Goal: Task Accomplishment & Management: Use online tool/utility

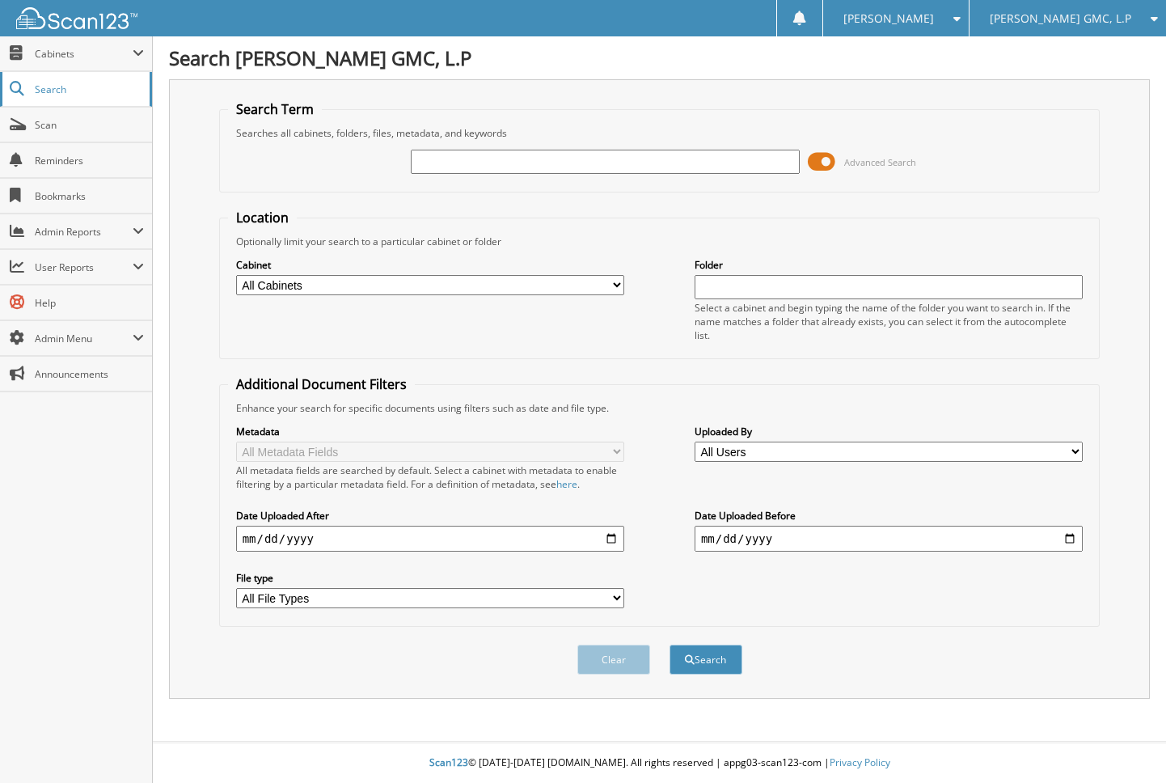
click at [57, 95] on span "Search" at bounding box center [88, 89] width 107 height 14
click at [61, 53] on span "Cabinets" at bounding box center [84, 54] width 98 height 14
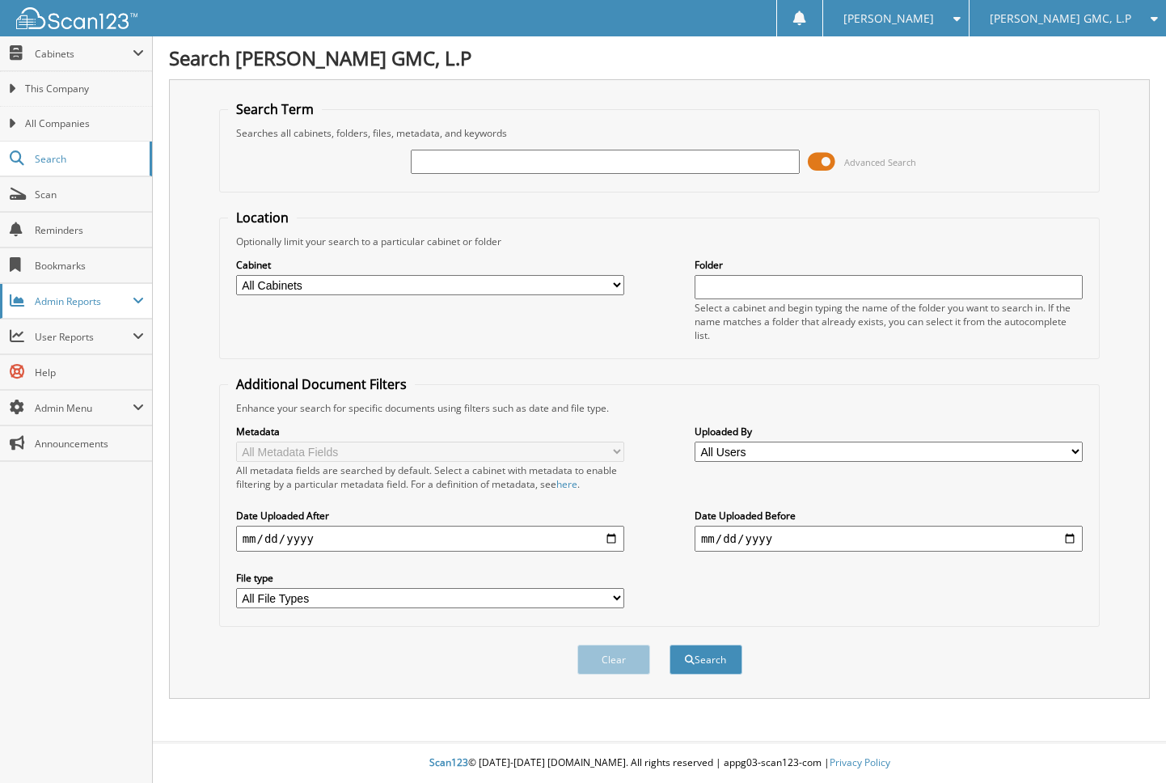
click at [79, 306] on span "Admin Reports" at bounding box center [84, 301] width 98 height 14
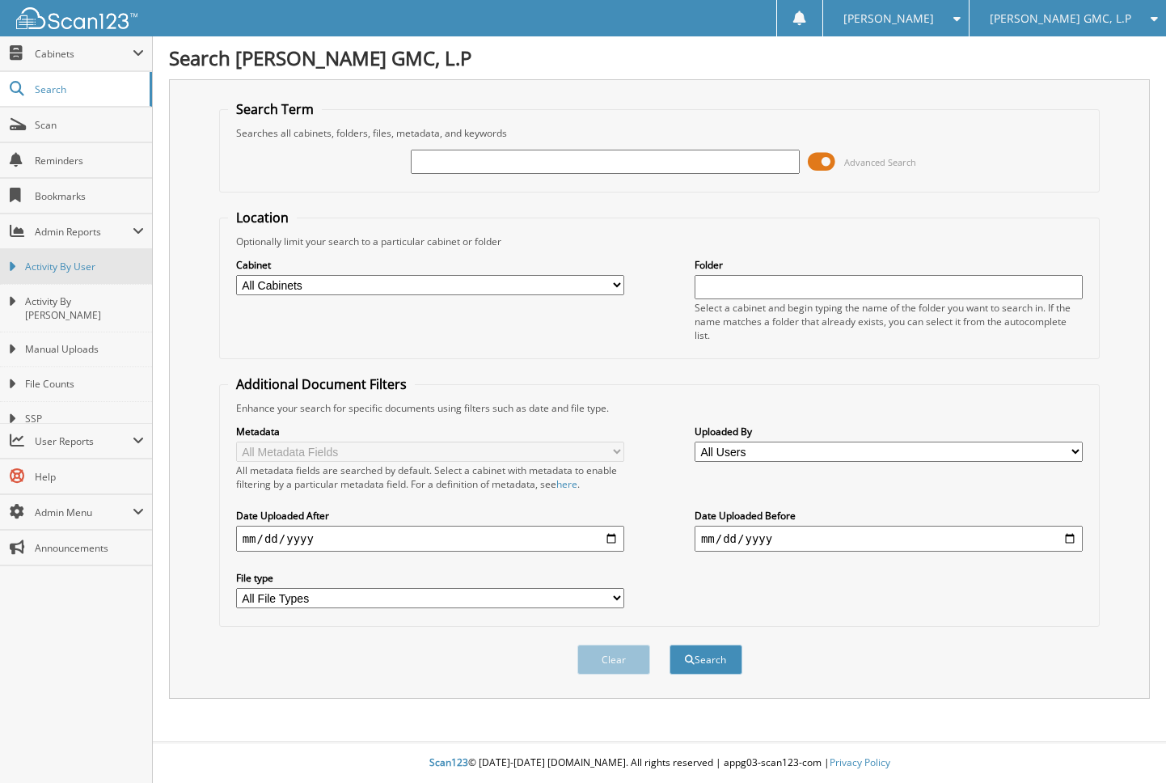
click at [80, 272] on span "Activity By User" at bounding box center [84, 267] width 119 height 15
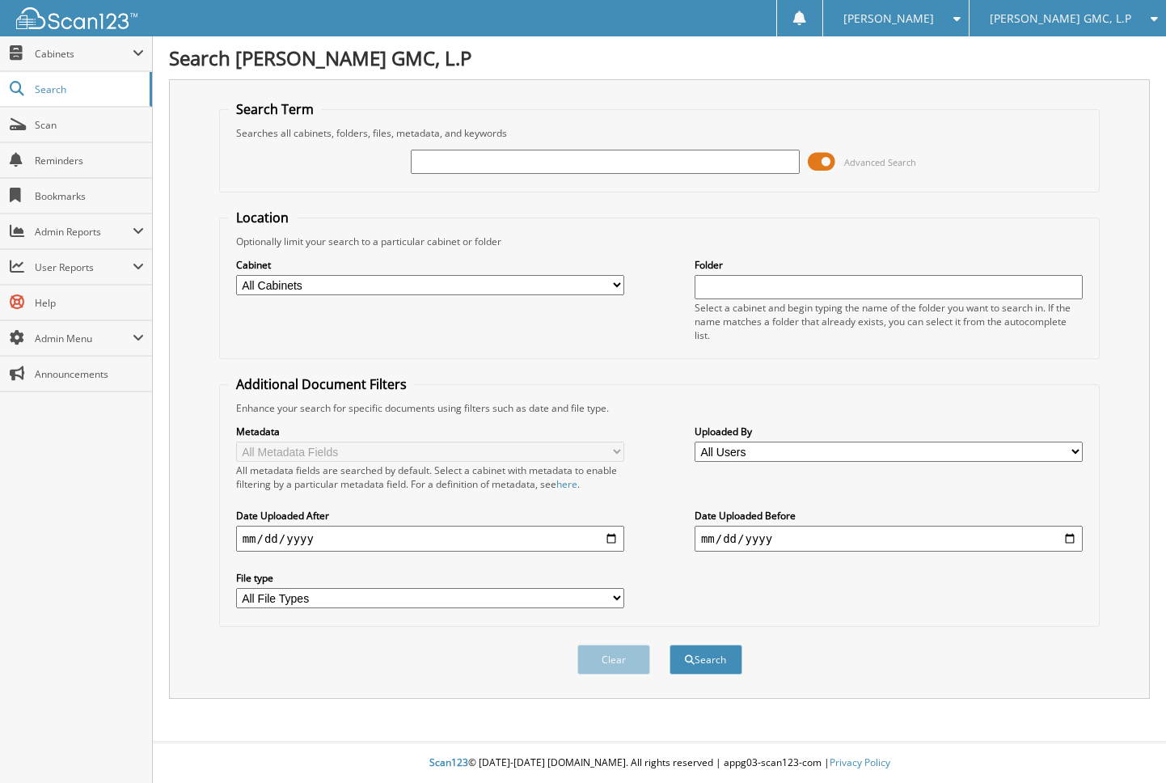
click at [1063, 14] on span "[PERSON_NAME] GMC, L.P" at bounding box center [1060, 19] width 141 height 10
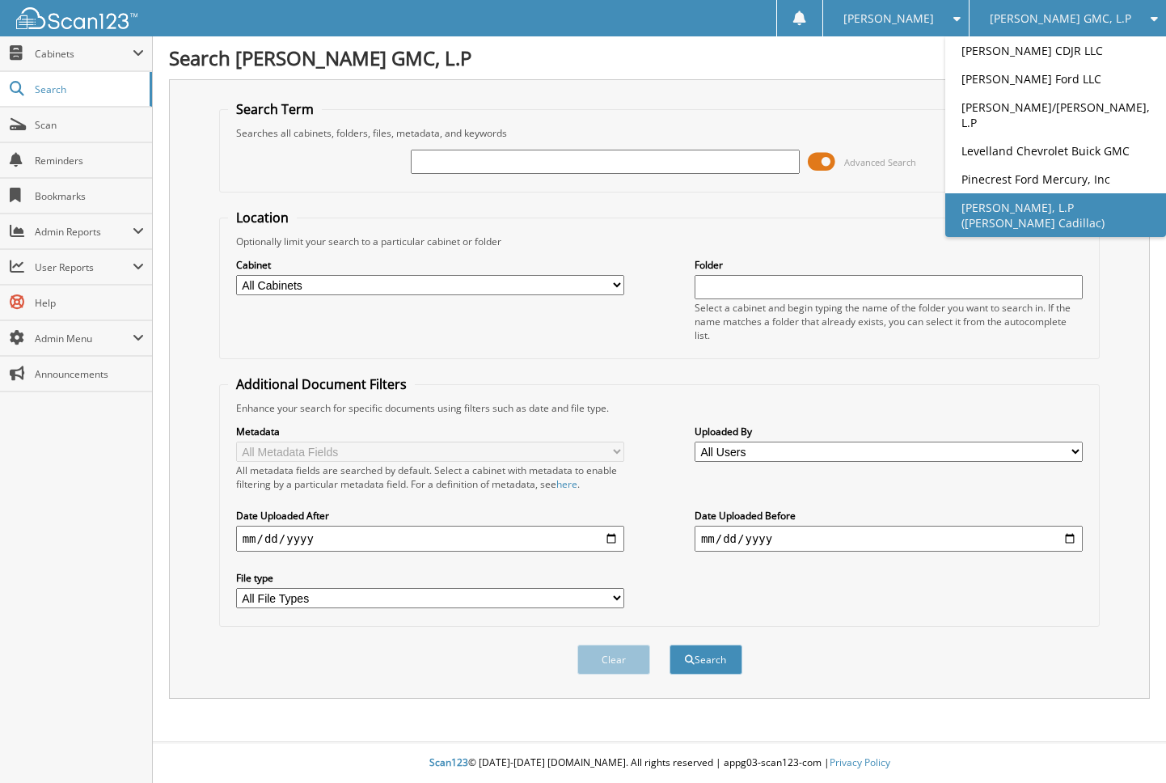
click at [1057, 237] on link "[PERSON_NAME], L.P ([PERSON_NAME] Cadillac)" at bounding box center [1055, 215] width 221 height 44
